Goal: Information Seeking & Learning: Learn about a topic

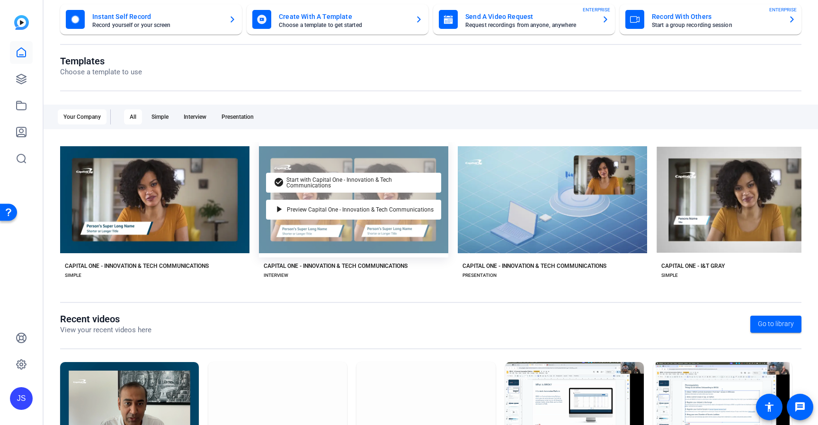
scroll to position [60, 0]
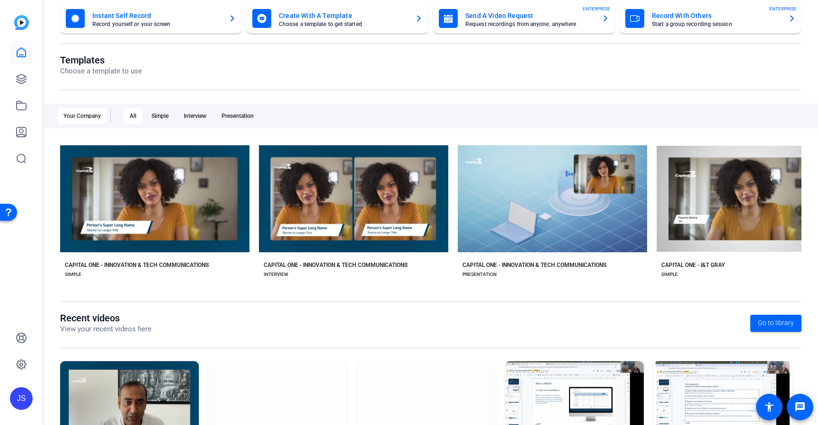
click at [133, 263] on div "CAPITAL ONE - INNOVATION & TECH COMMUNICATIONS" at bounding box center [137, 265] width 144 height 8
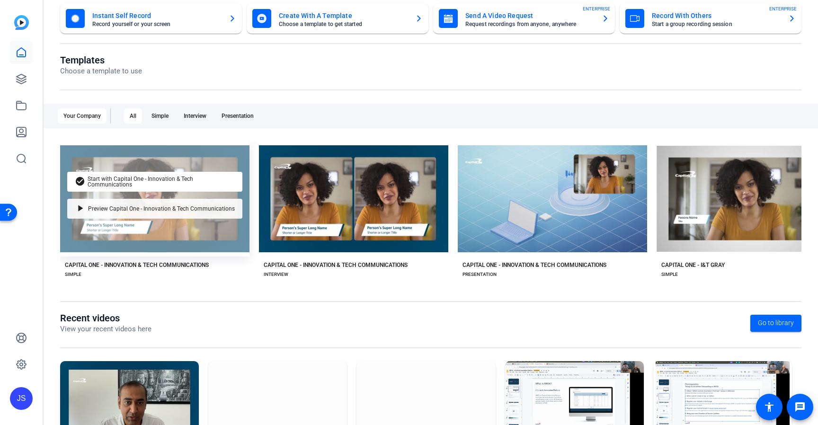
click at [123, 209] on span "Preview Capital One - Innovation & Tech Communications" at bounding box center [161, 209] width 147 height 6
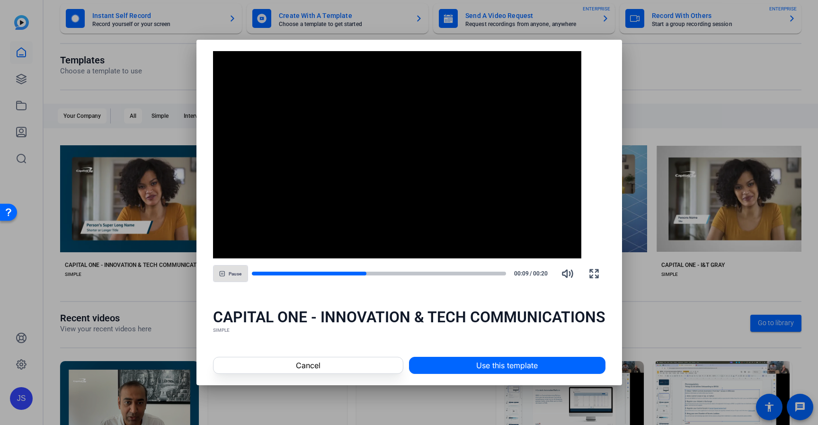
click at [234, 275] on span "Pause" at bounding box center [235, 274] width 13 height 6
drag, startPoint x: 353, startPoint y: 273, endPoint x: 257, endPoint y: 274, distance: 95.6
click at [257, 274] on div at bounding box center [312, 273] width 120 height 5
click at [257, 274] on div at bounding box center [379, 273] width 254 height 7
click at [257, 274] on div at bounding box center [256, 273] width 7 height 7
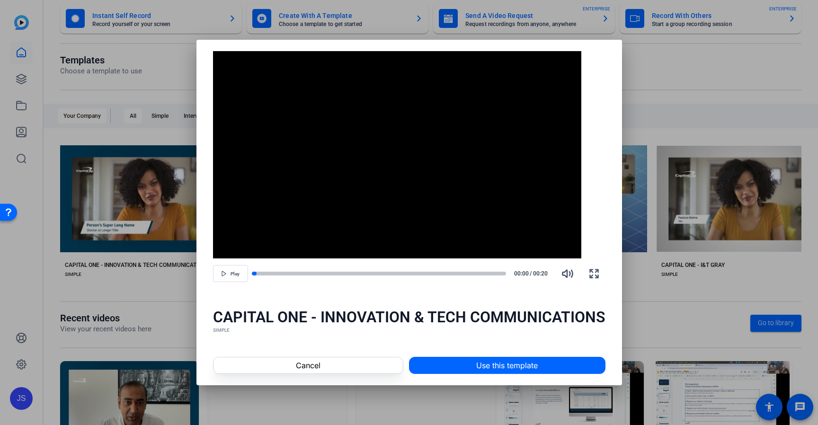
drag, startPoint x: 257, startPoint y: 274, endPoint x: 295, endPoint y: 277, distance: 38.0
click at [295, 277] on div "Play 00:00 / 00:20" at bounding box center [409, 273] width 392 height 23
drag, startPoint x: 260, startPoint y: 274, endPoint x: 291, endPoint y: 274, distance: 31.2
click at [291, 274] on div at bounding box center [379, 273] width 254 height 7
click at [235, 275] on span "Play" at bounding box center [234, 274] width 9 height 6
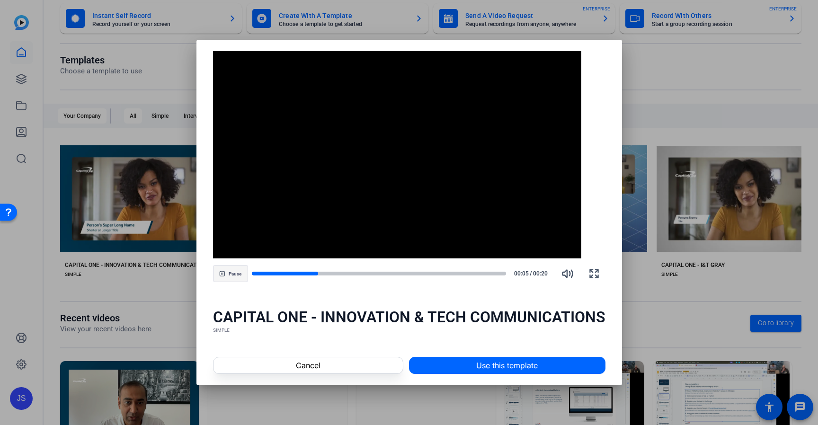
click at [236, 274] on span "Pause" at bounding box center [235, 274] width 13 height 6
click at [236, 274] on span "Play" at bounding box center [234, 274] width 9 height 6
click at [236, 274] on span "Pause" at bounding box center [235, 274] width 13 height 6
click at [345, 367] on span at bounding box center [308, 365] width 190 height 23
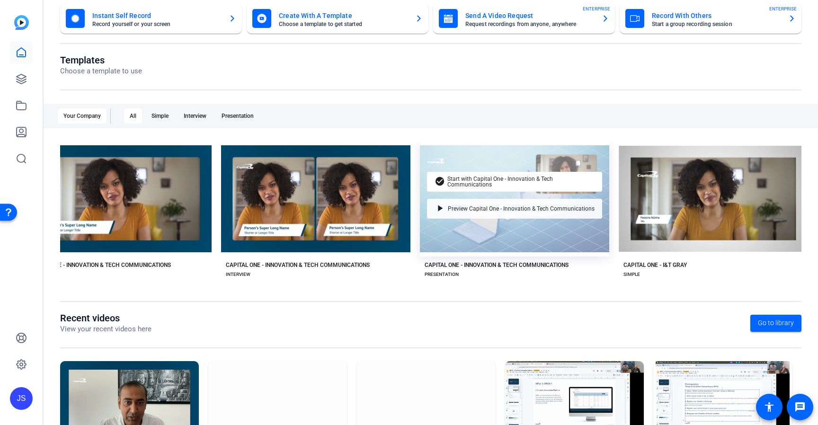
scroll to position [124, 0]
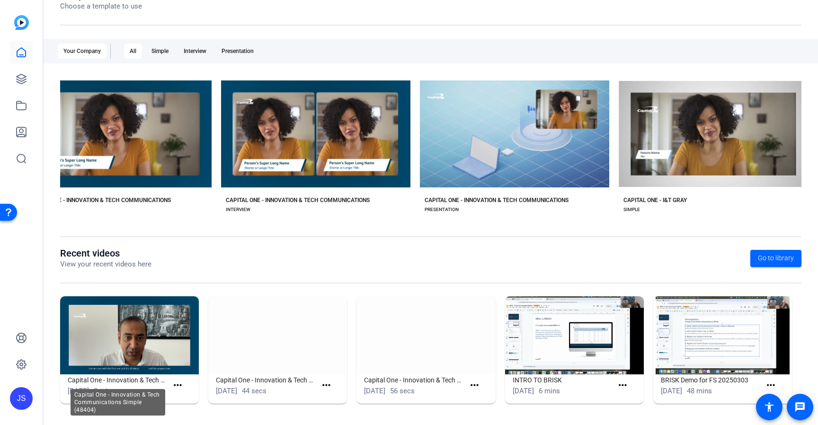
click at [104, 377] on h1 "Capital One - Innovation & Tech Communications Simple (48404)" at bounding box center [118, 379] width 100 height 11
click at [118, 357] on img at bounding box center [129, 335] width 139 height 78
click at [123, 346] on img at bounding box center [129, 335] width 139 height 78
click at [176, 382] on mat-icon "more_horiz" at bounding box center [178, 385] width 12 height 12
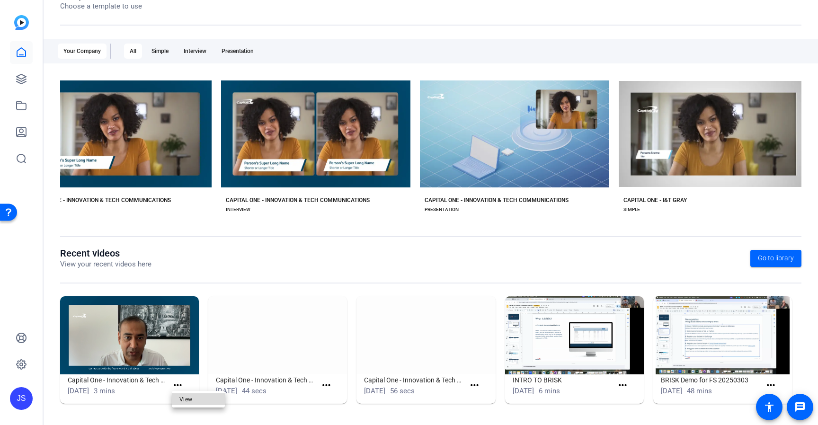
click at [181, 396] on span "View" at bounding box center [198, 399] width 38 height 11
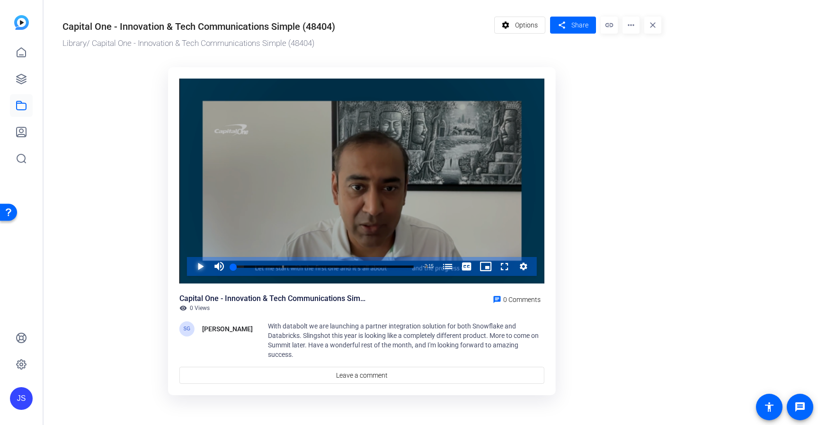
click at [191, 268] on span "Video Player" at bounding box center [191, 266] width 0 height 19
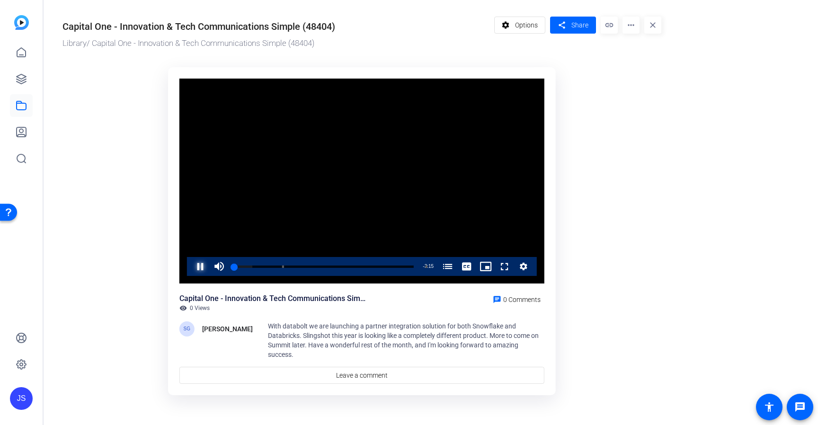
click at [191, 268] on span "Video Player" at bounding box center [191, 266] width 0 height 19
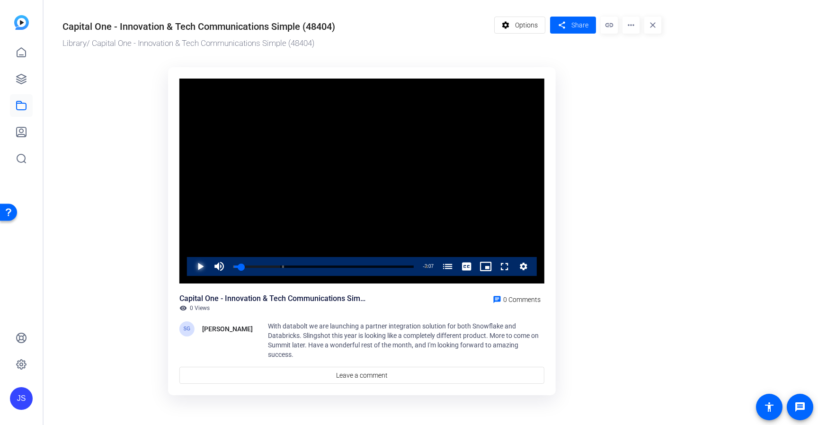
click at [191, 266] on span "Video Player" at bounding box center [191, 266] width 0 height 19
click at [191, 267] on span "Video Player" at bounding box center [191, 266] width 0 height 19
click at [17, 134] on icon at bounding box center [21, 131] width 9 height 9
